Goal: Information Seeking & Learning: Learn about a topic

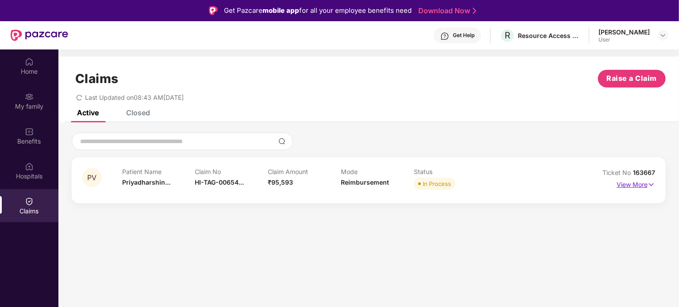
click at [639, 184] on p "View More" at bounding box center [635, 184] width 38 height 12
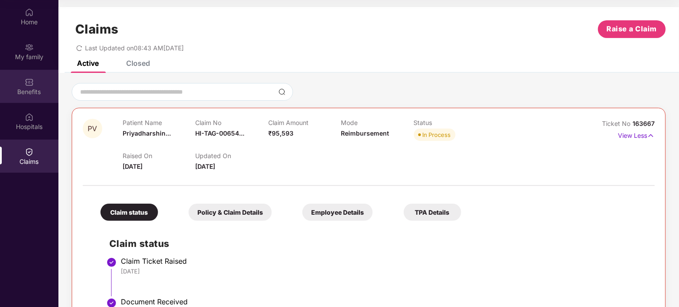
click at [32, 91] on div "Benefits" at bounding box center [29, 92] width 58 height 9
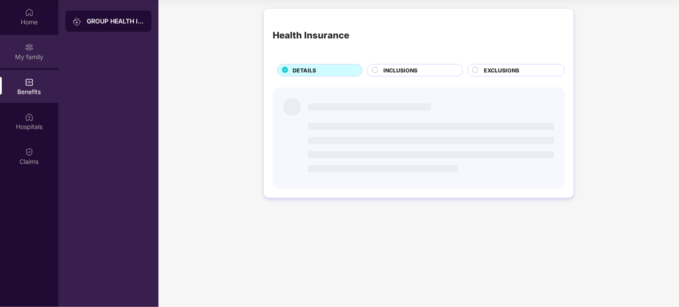
click at [35, 57] on div "My family" at bounding box center [29, 57] width 58 height 9
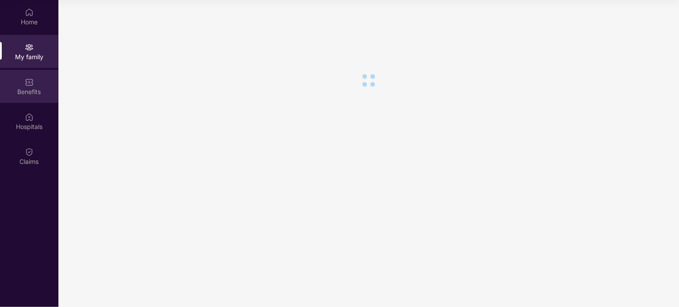
click at [31, 86] on img at bounding box center [29, 82] width 9 height 9
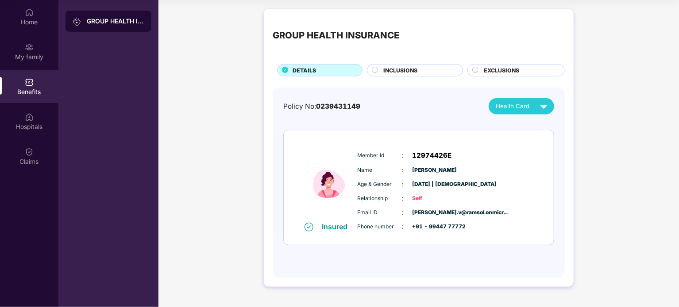
click at [412, 67] on span "INCLUSIONS" at bounding box center [400, 70] width 34 height 8
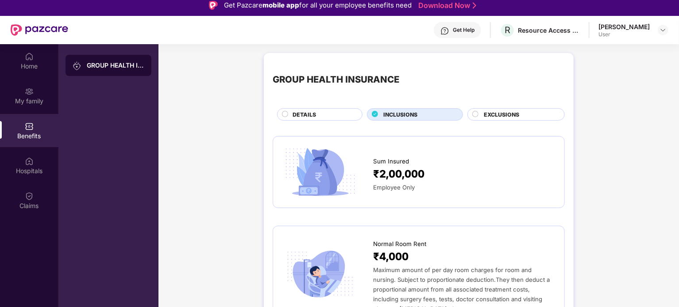
click at [487, 115] on span "EXCLUSIONS" at bounding box center [501, 115] width 35 height 8
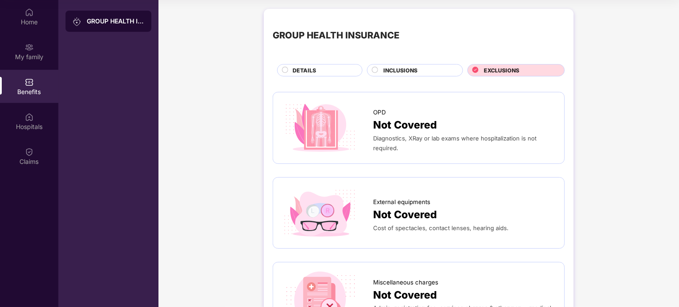
click at [393, 70] on span "INCLUSIONS" at bounding box center [400, 70] width 34 height 8
